Goal: Contribute content: Add original content to the website for others to see

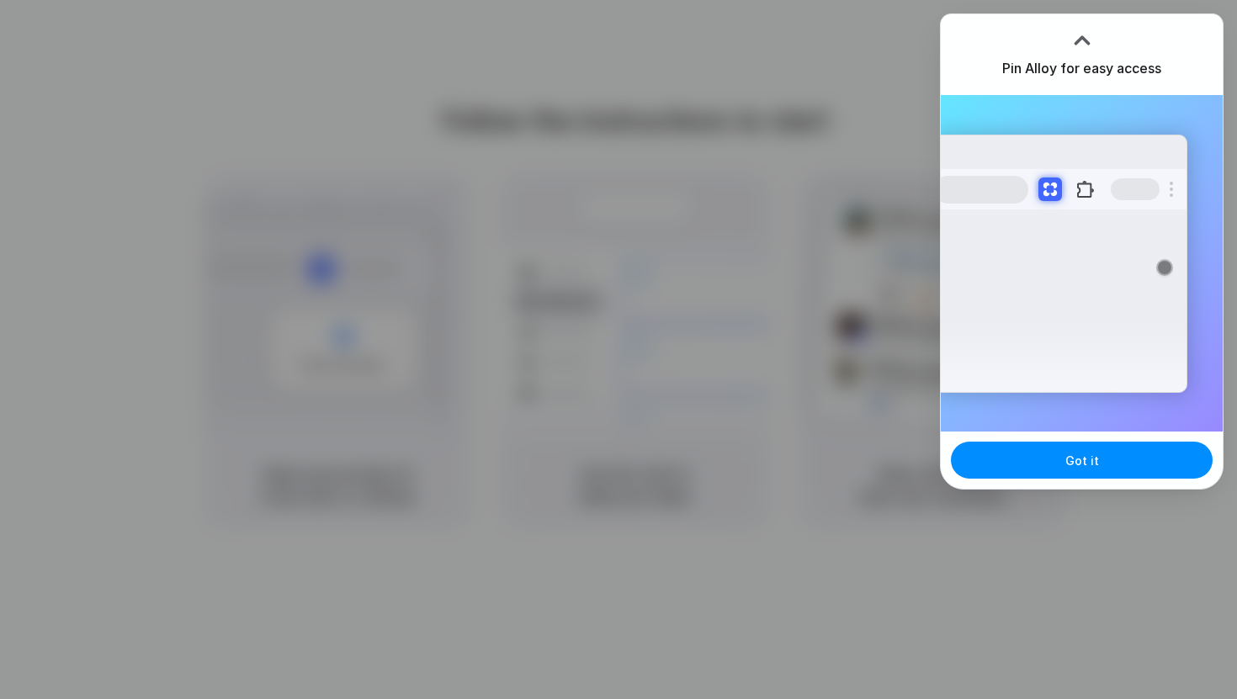
click at [576, 127] on div at bounding box center [618, 349] width 1237 height 699
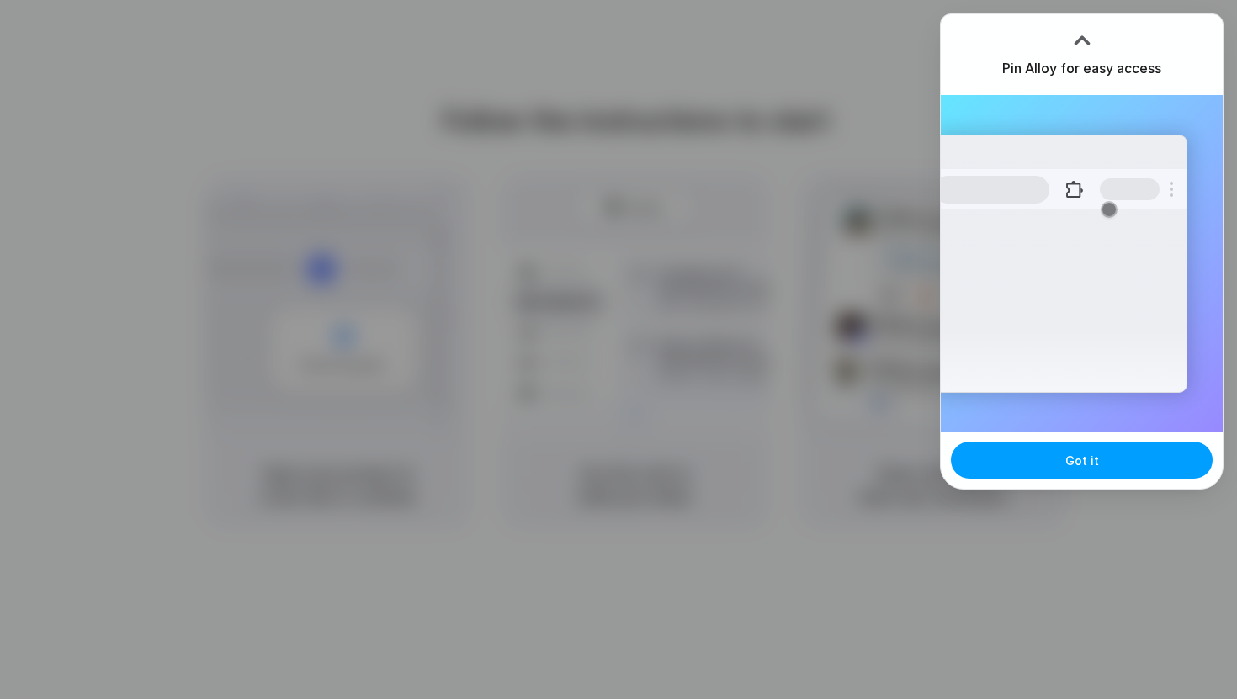
click at [1043, 458] on button "Got it" at bounding box center [1082, 460] width 262 height 37
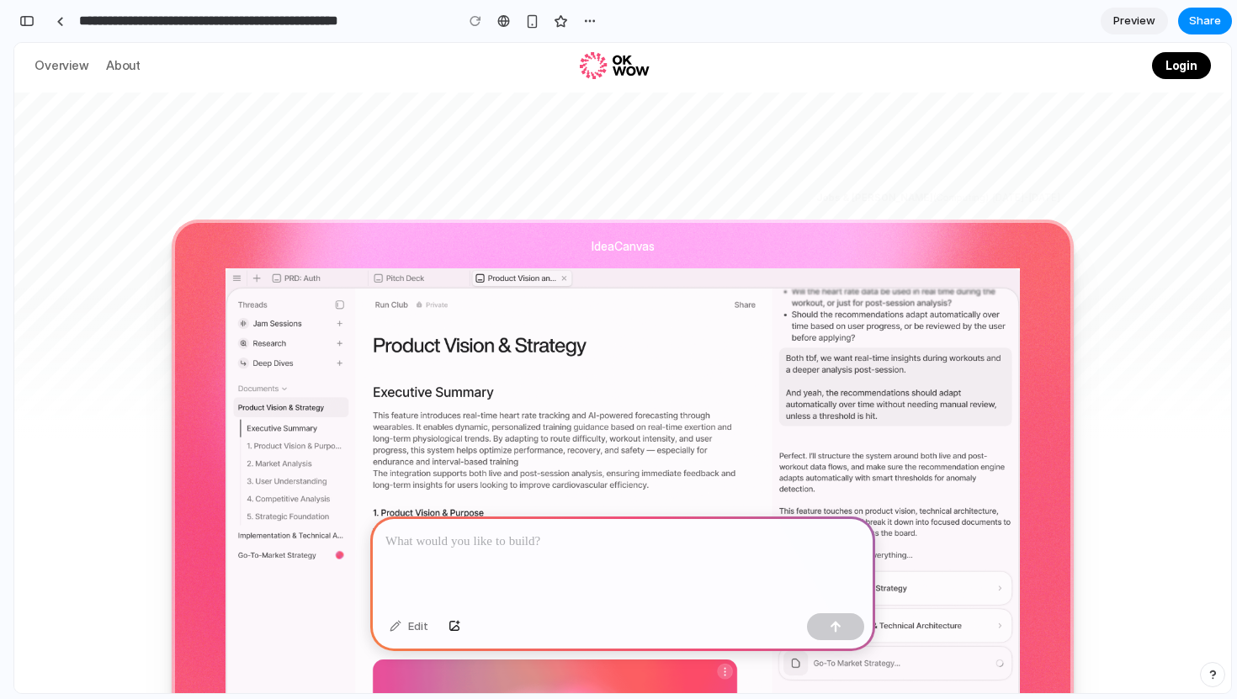
scroll to position [522, 0]
